Goal: Information Seeking & Learning: Check status

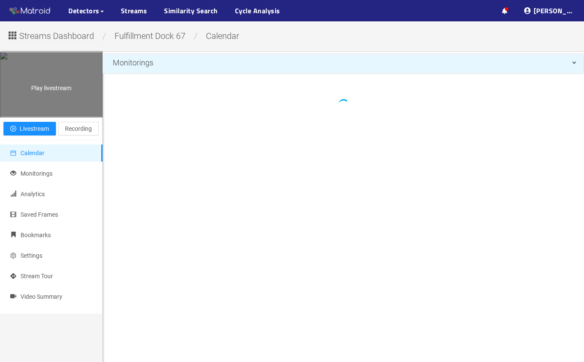
click at [48, 103] on div "Play livestream" at bounding box center [51, 85] width 102 height 64
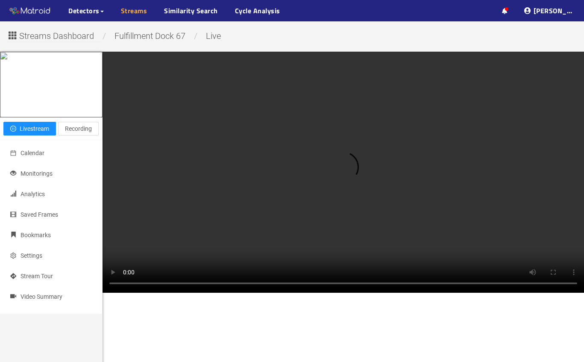
click at [126, 7] on link "Streams" at bounding box center [134, 11] width 27 height 10
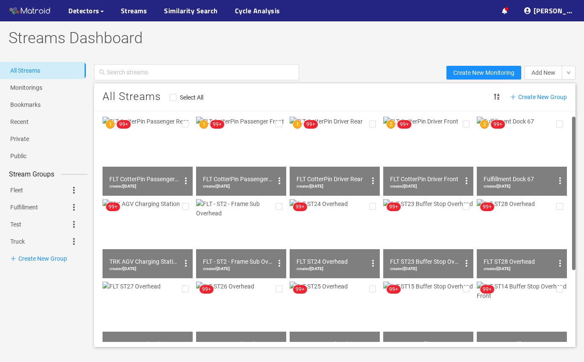
click at [236, 151] on img at bounding box center [241, 156] width 90 height 79
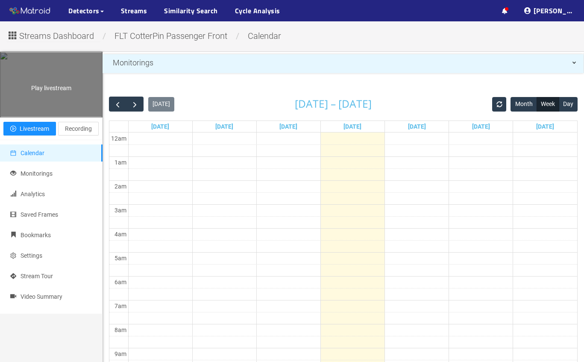
click at [58, 117] on div "Play livestream" at bounding box center [51, 85] width 102 height 64
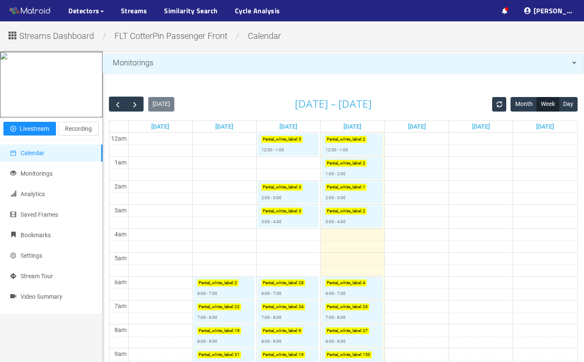
click at [171, 35] on span "FLT CotterPin Passenger Front" at bounding box center [171, 36] width 126 height 10
click at [125, 10] on link "Streams" at bounding box center [134, 11] width 27 height 10
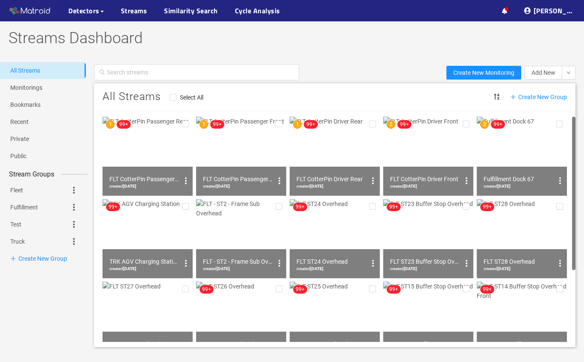
click at [435, 147] on img at bounding box center [428, 156] width 90 height 79
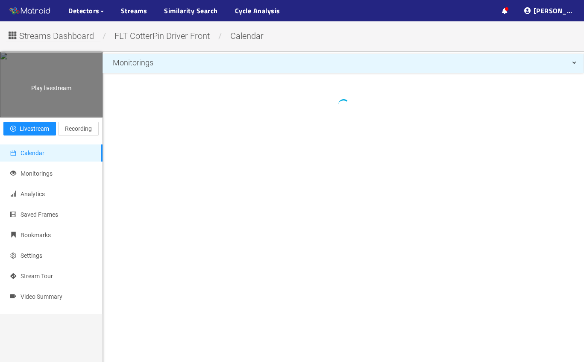
click at [41, 117] on div "Play livestream" at bounding box center [51, 85] width 102 height 64
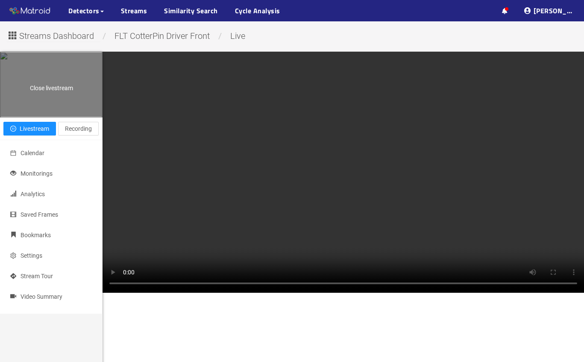
click at [32, 117] on div "Close livestream" at bounding box center [51, 85] width 102 height 64
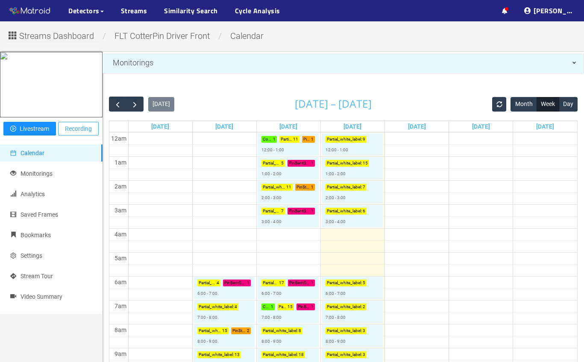
click at [85, 136] on button "Recording" at bounding box center [78, 129] width 41 height 14
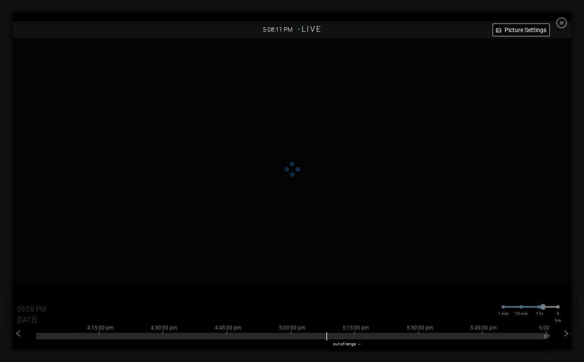
click at [566, 22] on icon "close-circle" at bounding box center [562, 23] width 11 height 11
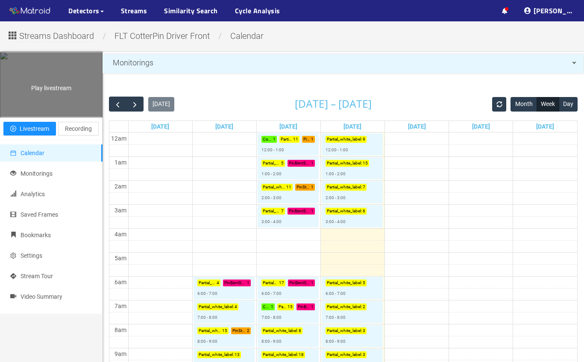
click at [26, 117] on div "Play livestream" at bounding box center [51, 85] width 102 height 64
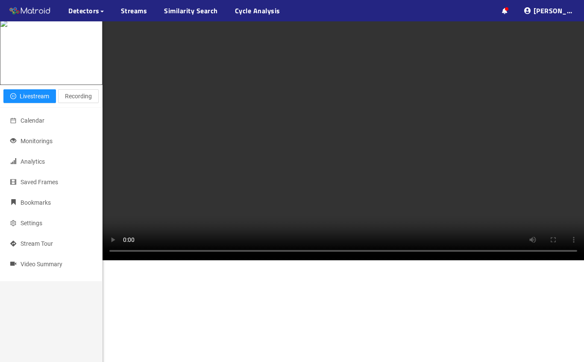
scroll to position [10, 0]
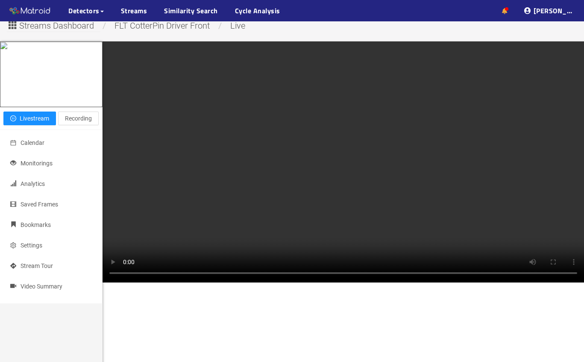
click at [508, 6] on link at bounding box center [505, 11] width 6 height 10
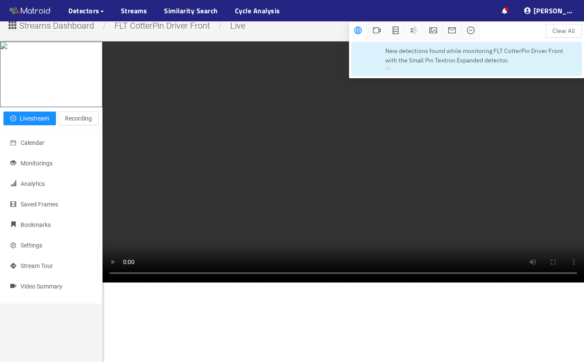
click at [511, 63] on span "New detections found while monitoring FLT CotterPin Driver Front with the Small…" at bounding box center [480, 55] width 188 height 19
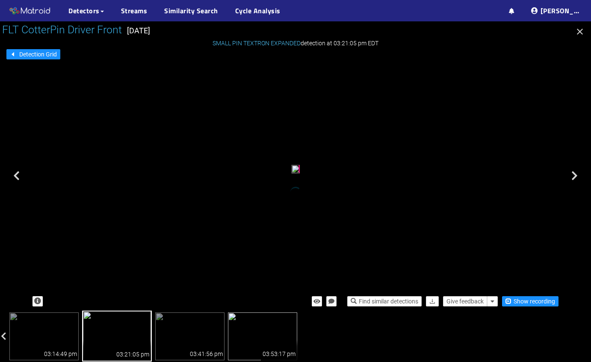
click at [251, 337] on img at bounding box center [262, 337] width 69 height 48
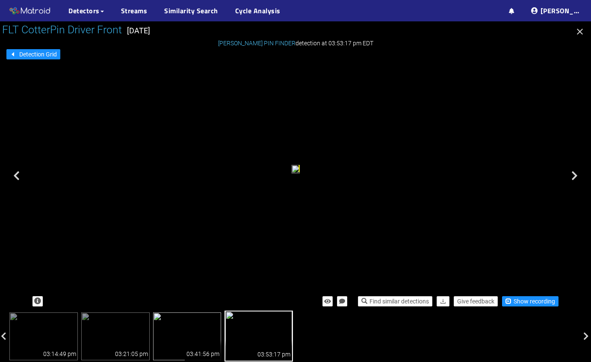
click at [202, 342] on div "03:41:56 pm" at bounding box center [203, 350] width 36 height 21
click at [106, 342] on img at bounding box center [116, 337] width 69 height 48
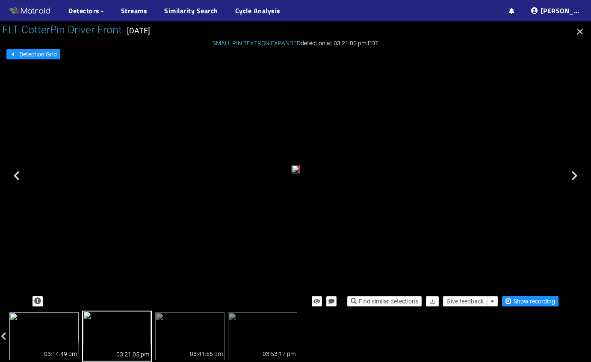
click at [56, 342] on div "03:14:49 pm" at bounding box center [60, 350] width 36 height 21
